Goal: Task Accomplishment & Management: Use online tool/utility

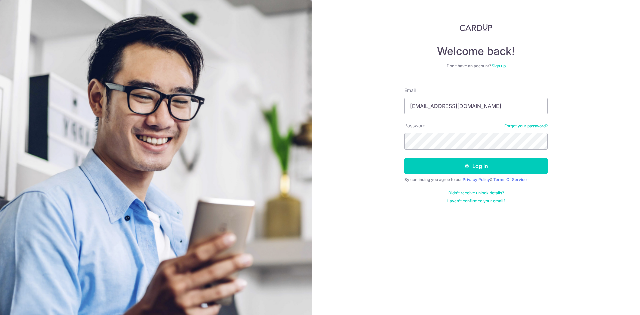
click at [448, 150] on form "Email jtkw-96@hotmail.com Password Forgot your password? Log in By continuing y…" at bounding box center [476, 143] width 143 height 122
click at [405, 158] on button "Log in" at bounding box center [476, 166] width 143 height 17
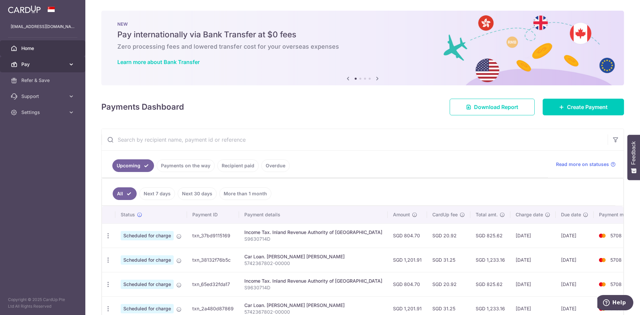
click at [53, 65] on span "Pay" at bounding box center [43, 64] width 44 height 7
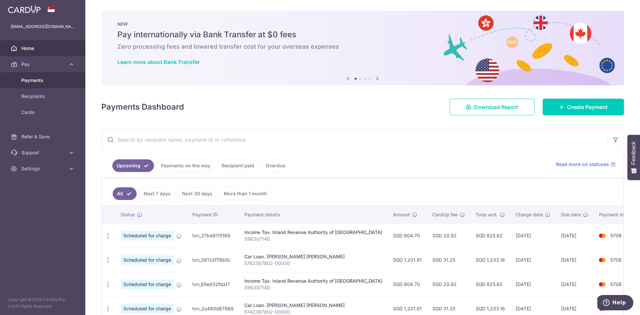
click at [34, 84] on link "Payments" at bounding box center [42, 80] width 85 height 16
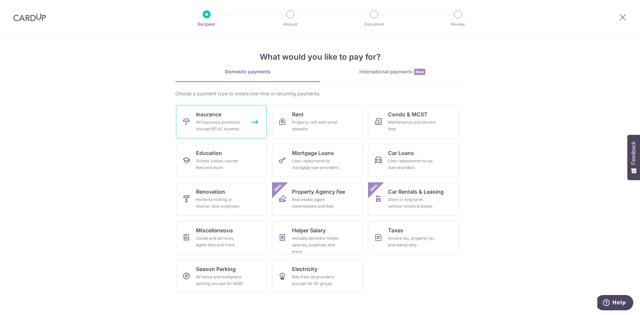
click at [215, 121] on div "All insurance premiums (except NTUC Income)" at bounding box center [220, 125] width 48 height 13
click at [226, 124] on div "All insurance premiums (except NTUC Income)" at bounding box center [220, 125] width 48 height 13
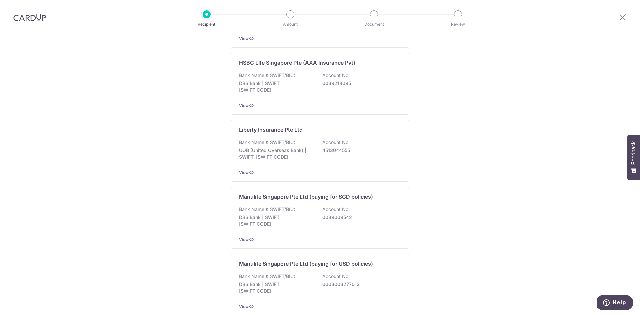
scroll to position [534, 0]
click at [343, 206] on div "Bank Name & SWIFT/BIC: DBS Bank | SWIFT: DBSSSGSGXXX Account No: 0039009542" at bounding box center [320, 217] width 162 height 25
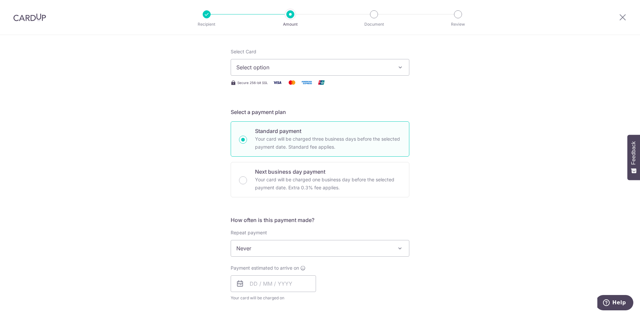
scroll to position [89, 0]
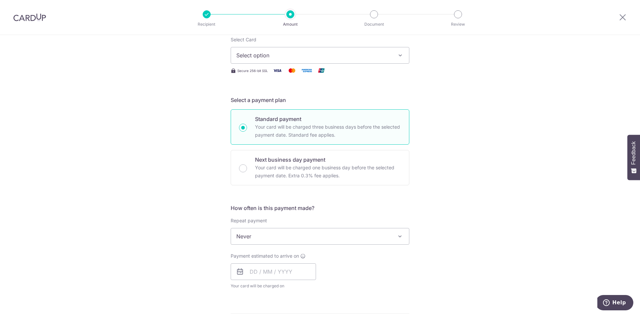
click at [342, 241] on span "Never" at bounding box center [320, 236] width 178 height 16
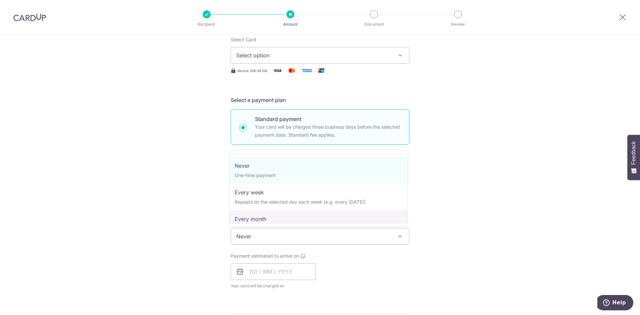
select select "3"
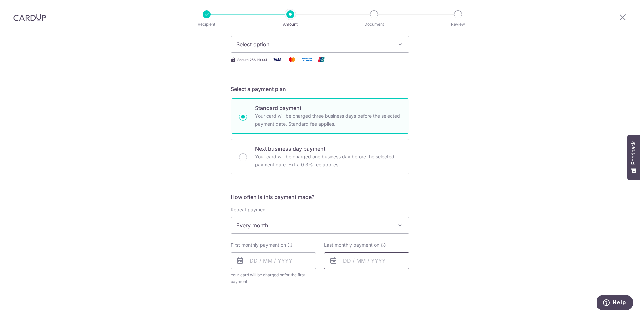
scroll to position [0, 0]
